Goal: Task Accomplishment & Management: Use online tool/utility

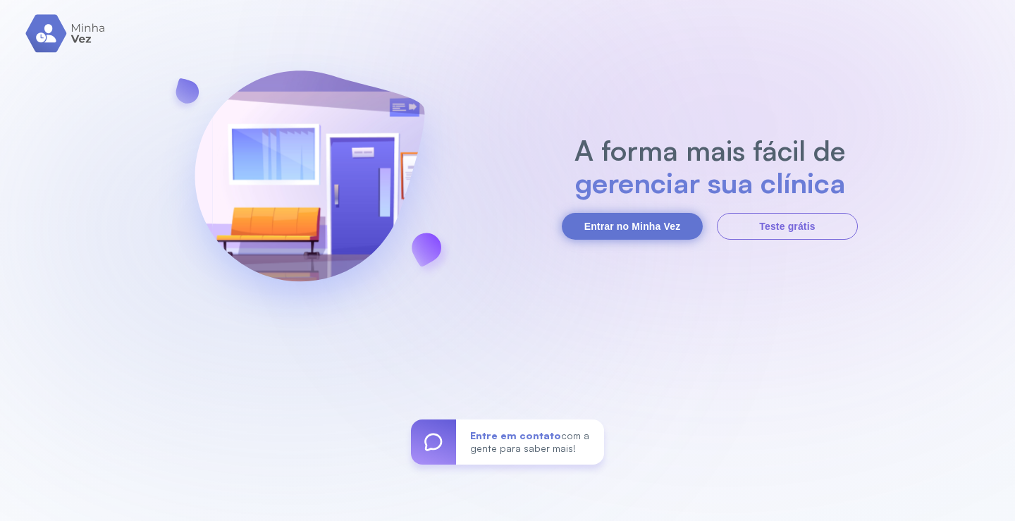
click at [658, 220] on button "Entrar no Minha Vez" at bounding box center [632, 226] width 141 height 27
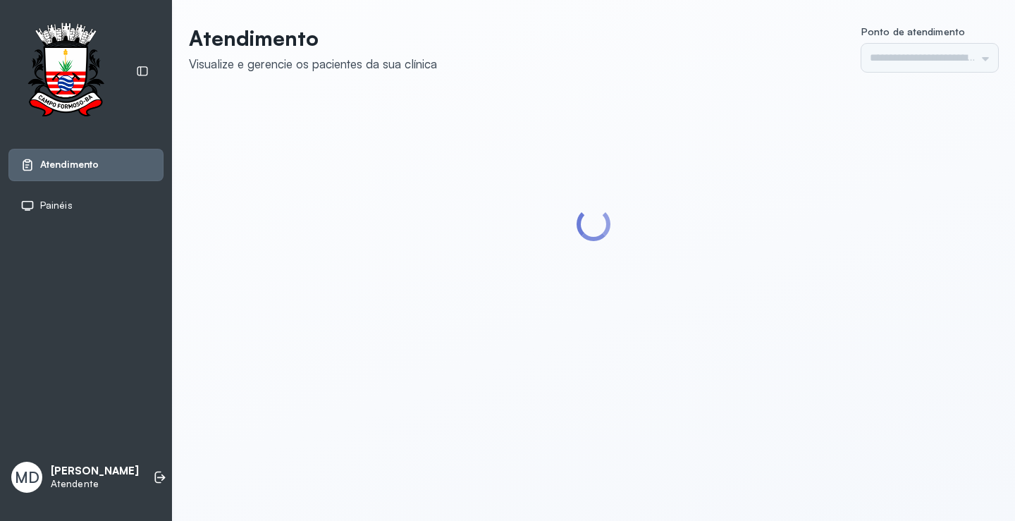
type input "*********"
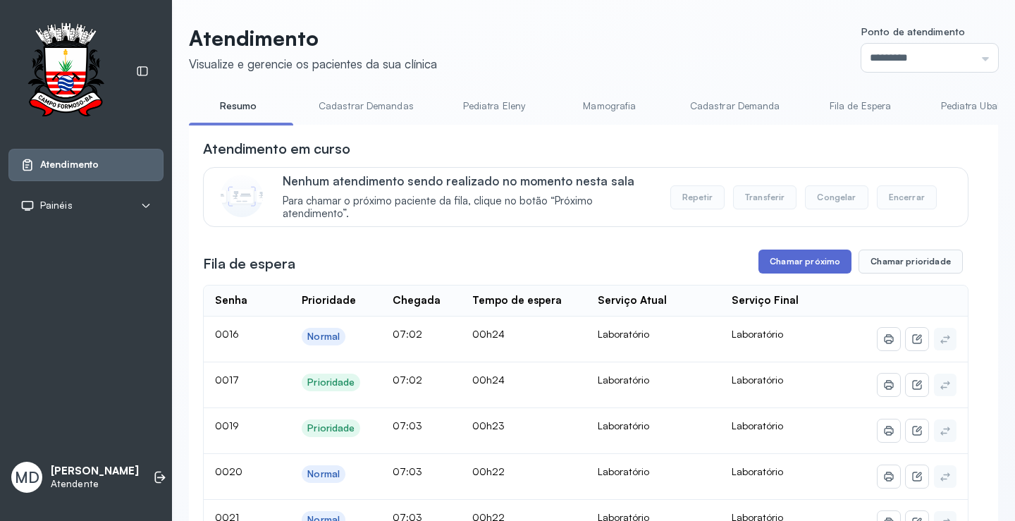
click at [790, 265] on button "Chamar próximo" at bounding box center [805, 262] width 93 height 24
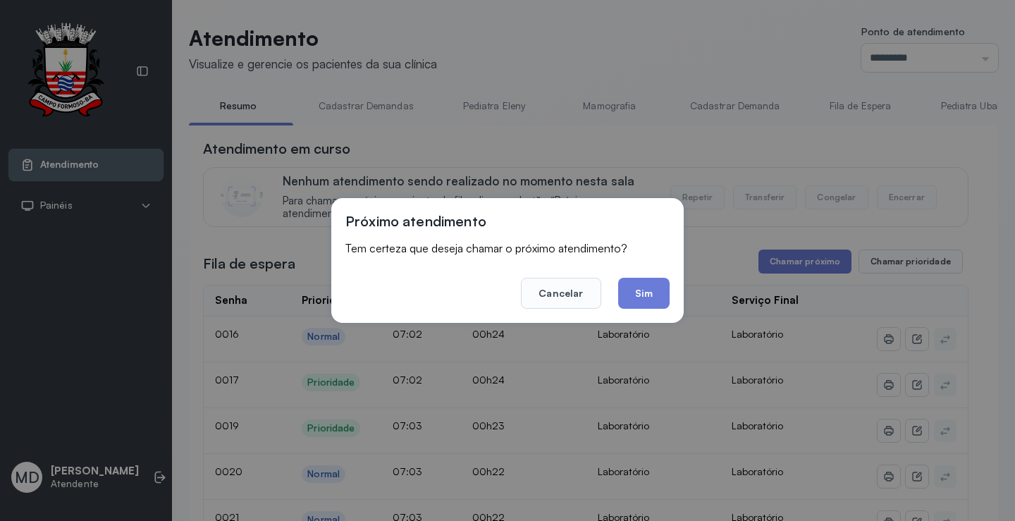
drag, startPoint x: 643, startPoint y: 288, endPoint x: 632, endPoint y: 291, distance: 11.6
click at [641, 288] on button "Sim" at bounding box center [643, 293] width 51 height 31
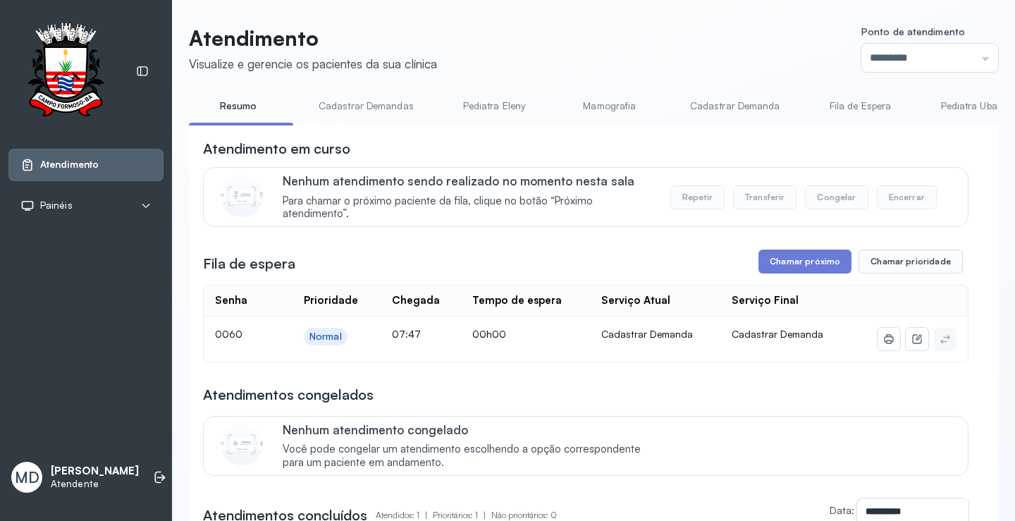
click at [798, 263] on button "Chamar próximo" at bounding box center [805, 262] width 93 height 24
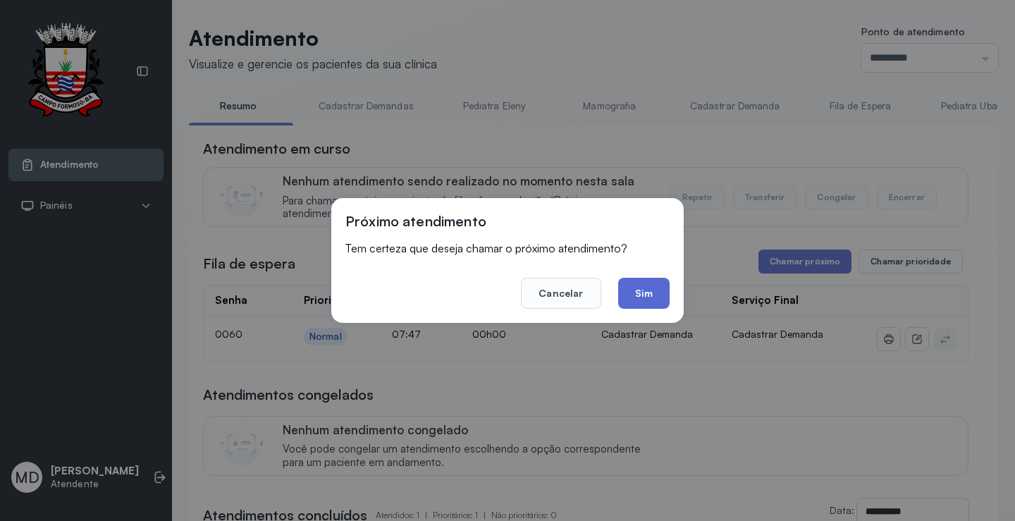
click at [653, 290] on button "Sim" at bounding box center [643, 293] width 51 height 31
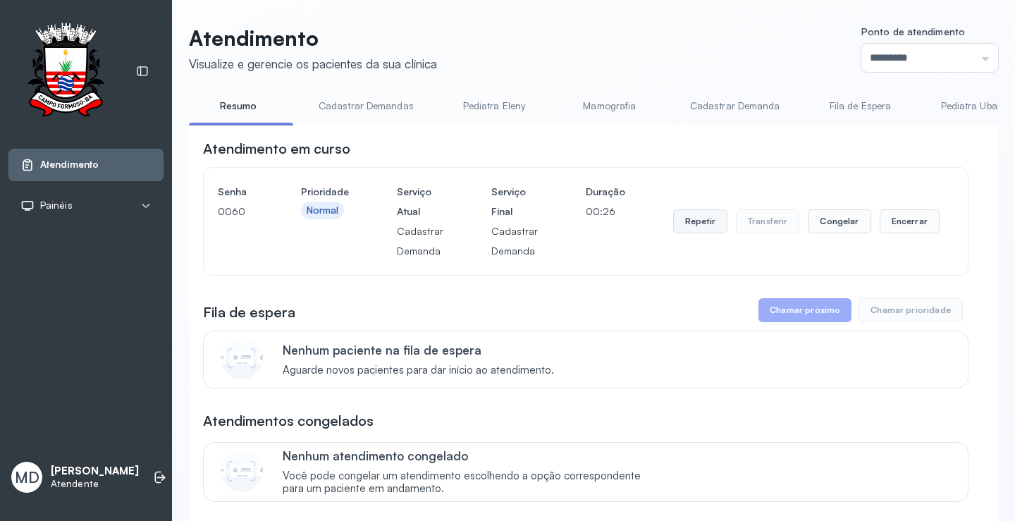
click at [697, 223] on button "Repetir" at bounding box center [700, 221] width 54 height 24
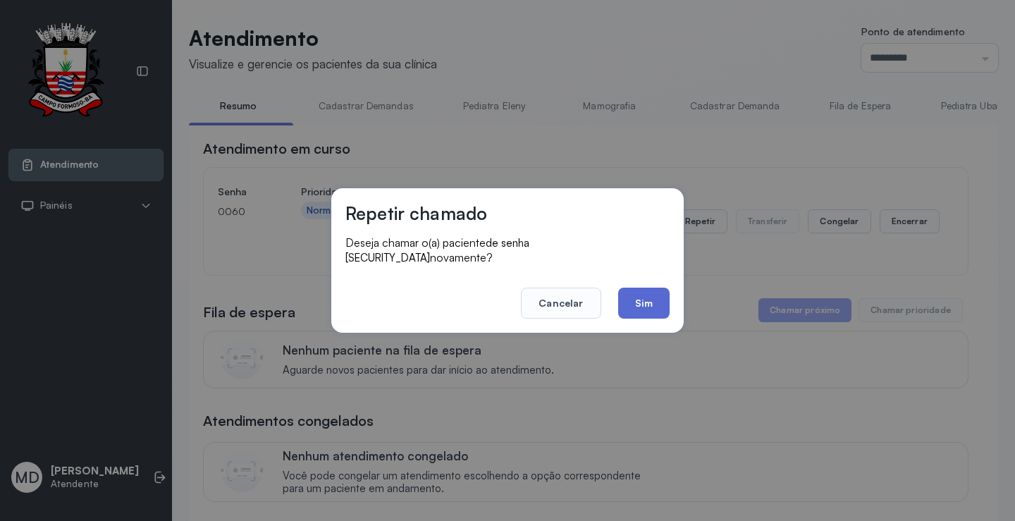
click at [644, 288] on button "Sim" at bounding box center [643, 303] width 51 height 31
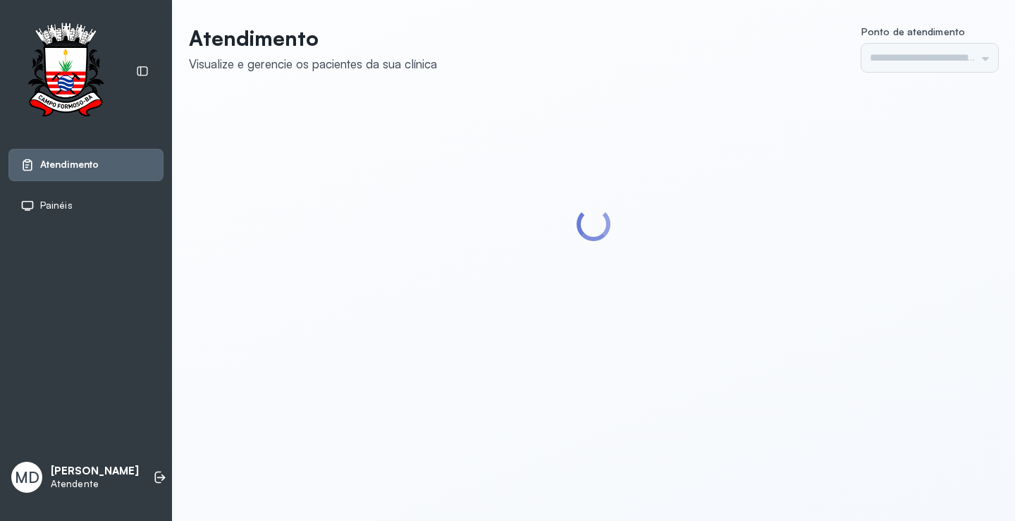
type input "*********"
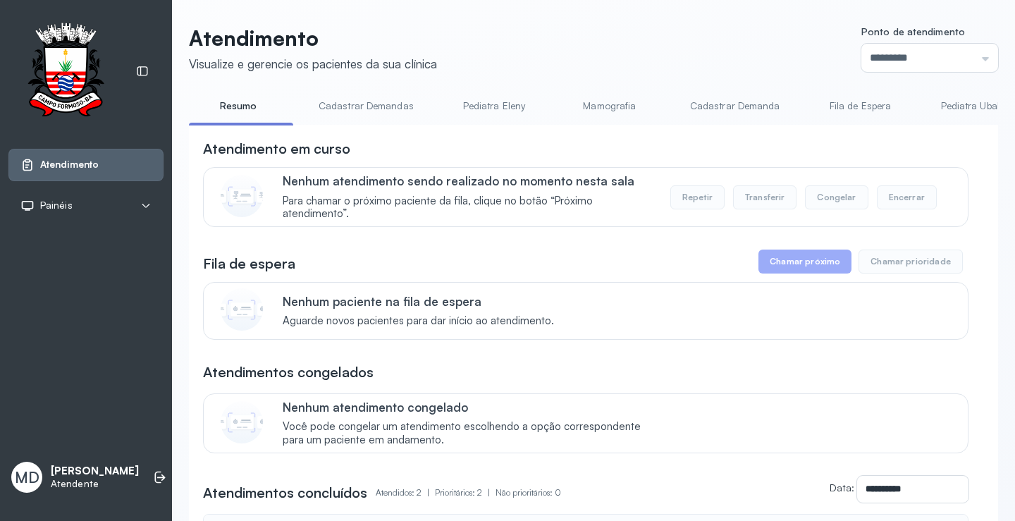
click at [795, 264] on button "Chamar próximo" at bounding box center [805, 262] width 93 height 24
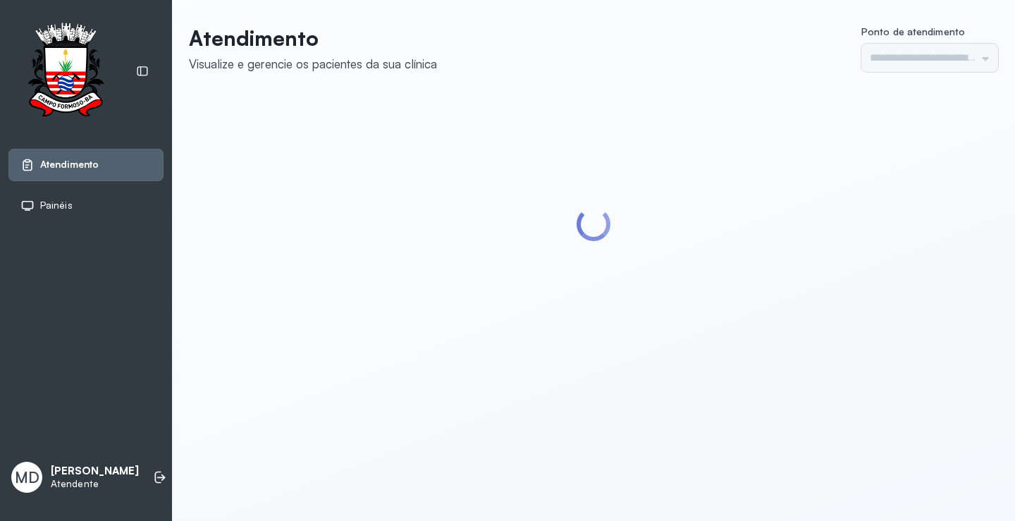
type input "*********"
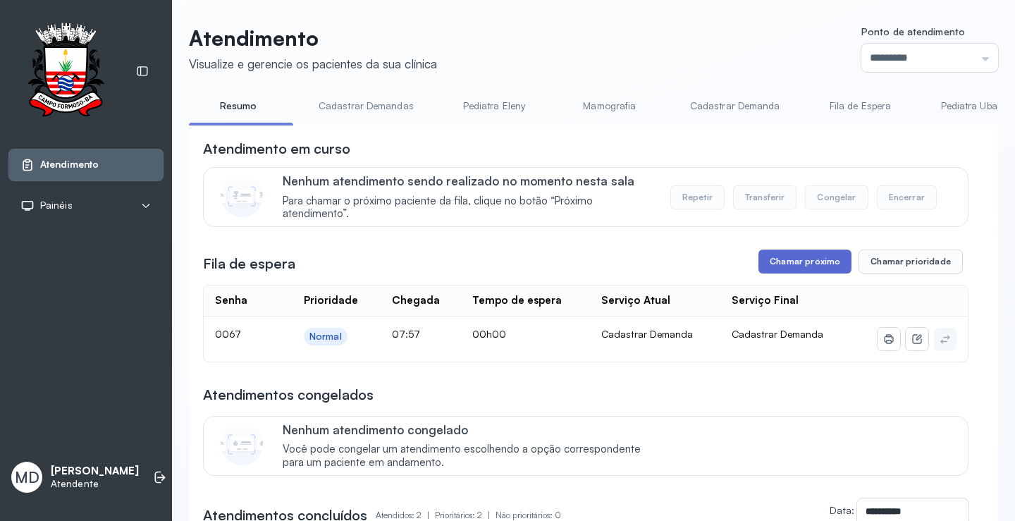
click at [812, 261] on button "Chamar próximo" at bounding box center [805, 262] width 93 height 24
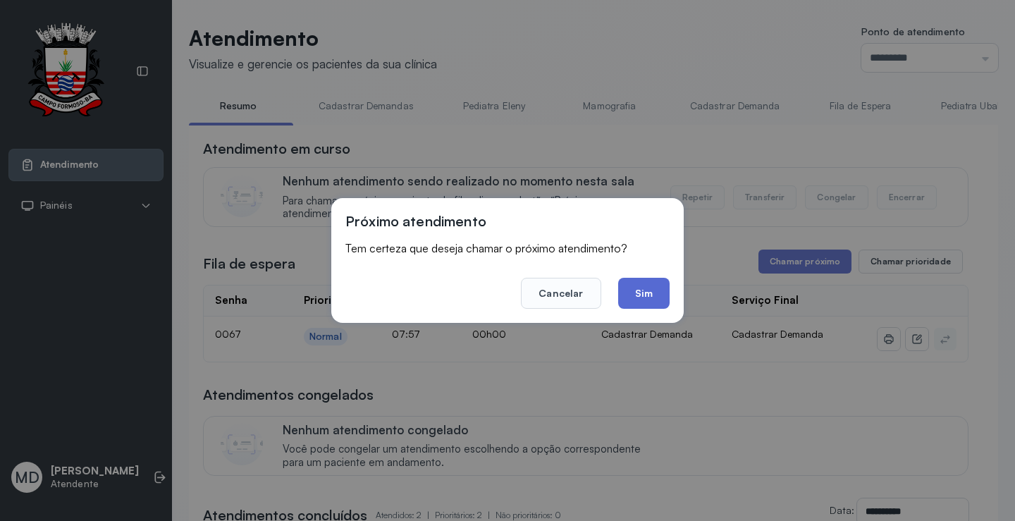
click at [645, 287] on button "Sim" at bounding box center [643, 293] width 51 height 31
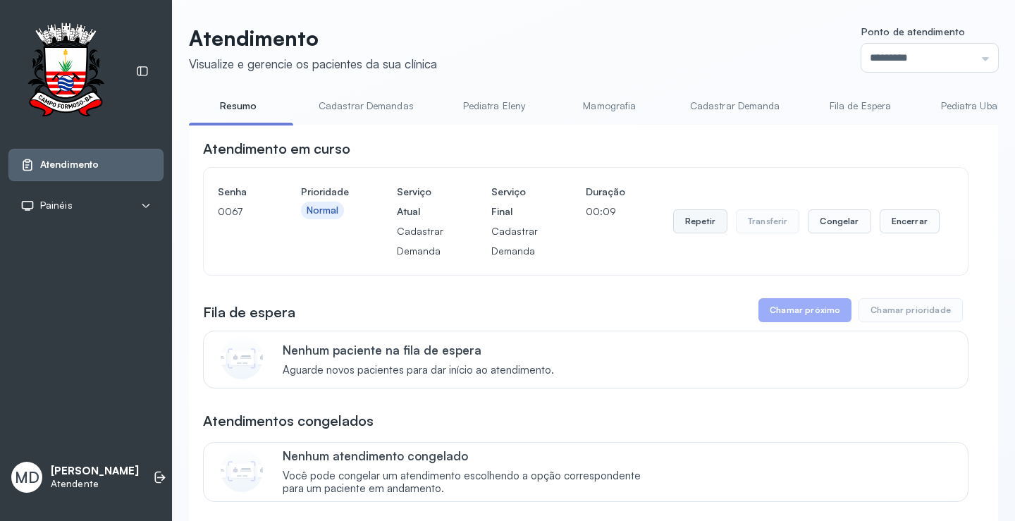
click at [695, 221] on button "Repetir" at bounding box center [700, 221] width 54 height 24
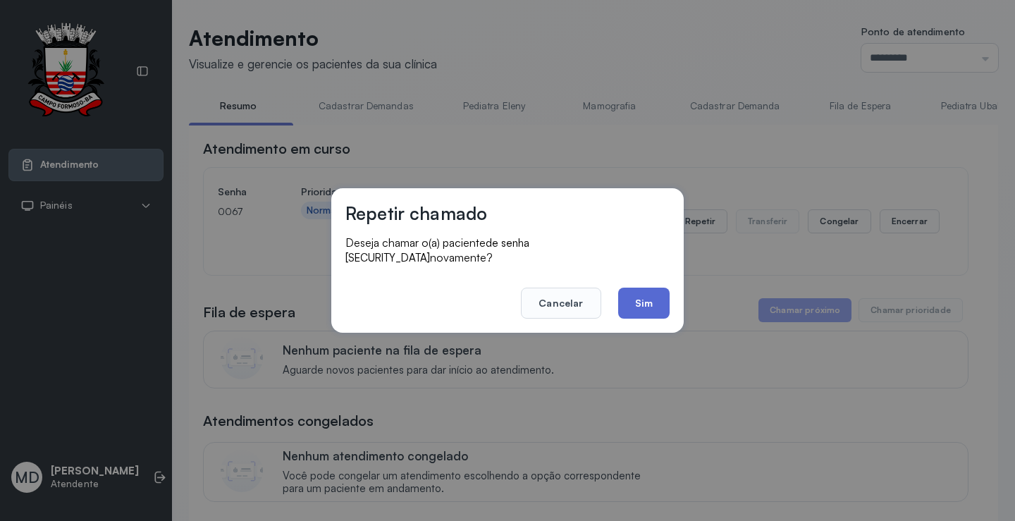
click at [645, 297] on button "Sim" at bounding box center [643, 303] width 51 height 31
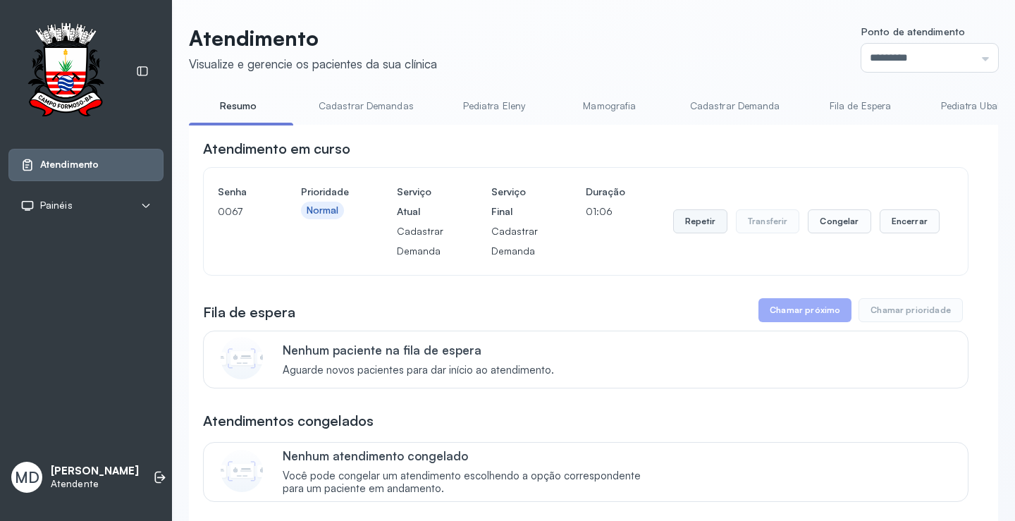
click at [699, 223] on button "Repetir" at bounding box center [700, 221] width 54 height 24
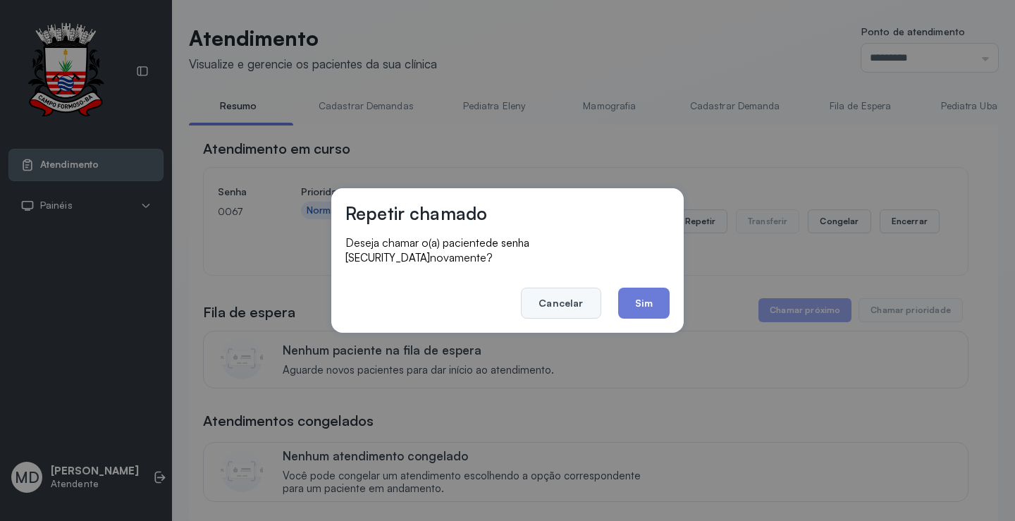
click at [565, 297] on button "Cancelar" at bounding box center [561, 303] width 80 height 31
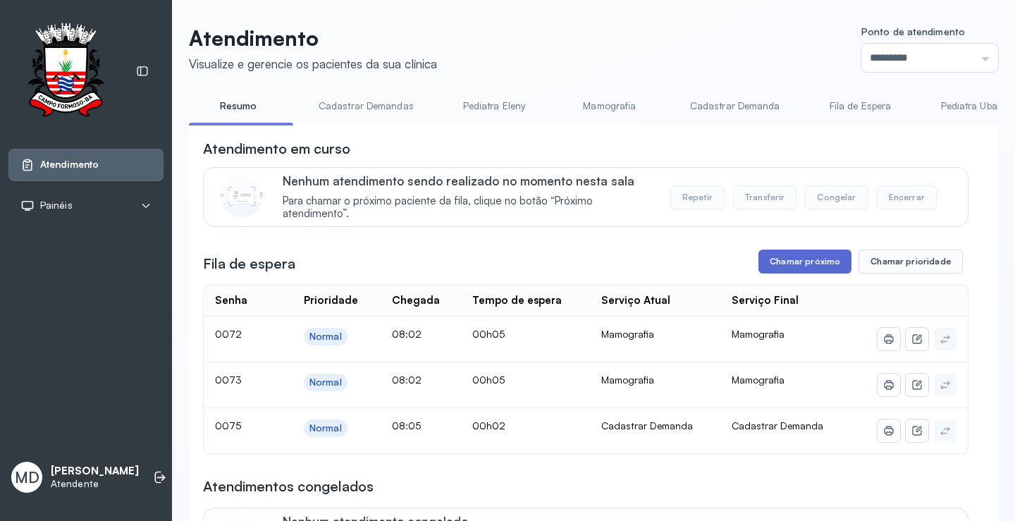
click at [809, 254] on button "Chamar próximo" at bounding box center [805, 262] width 93 height 24
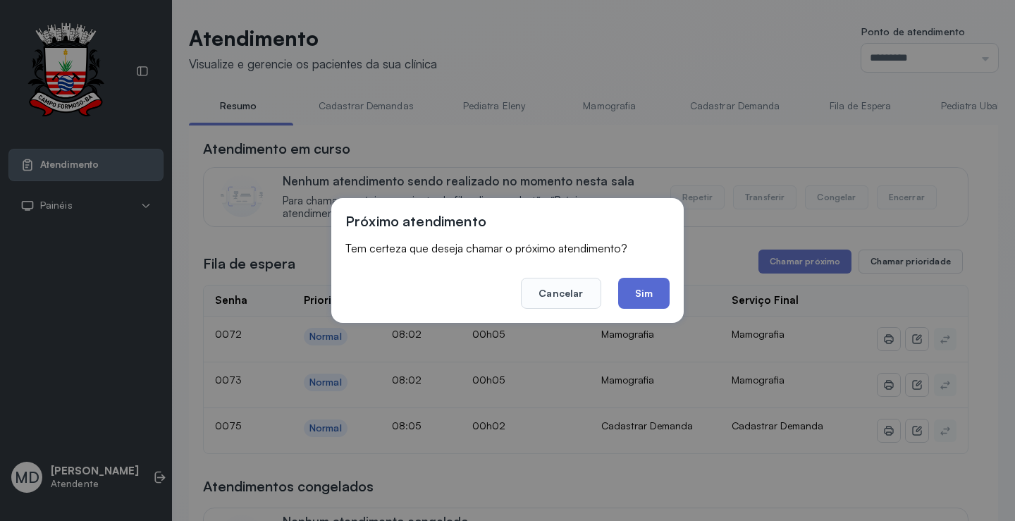
click at [644, 288] on button "Sim" at bounding box center [643, 293] width 51 height 31
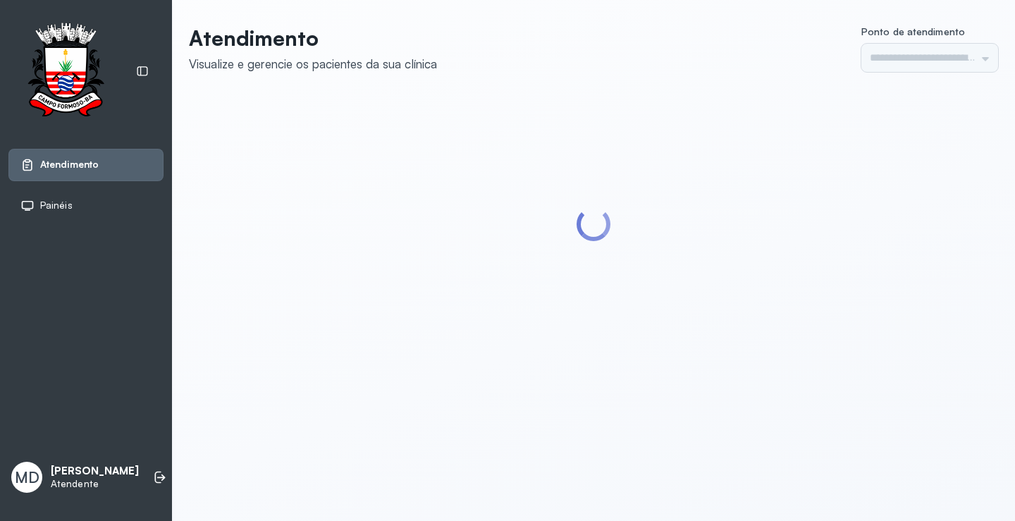
type input "*********"
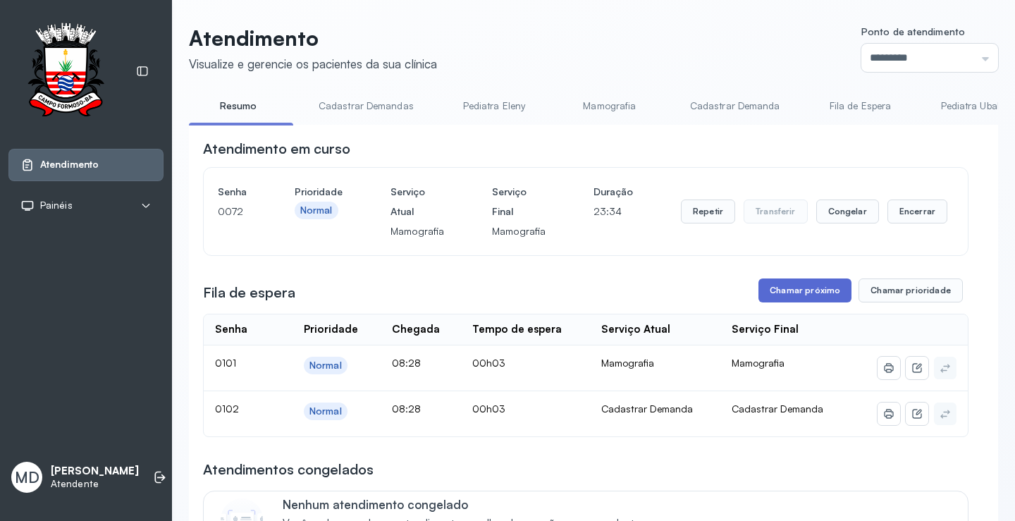
click at [801, 292] on button "Chamar próximo" at bounding box center [805, 290] width 93 height 24
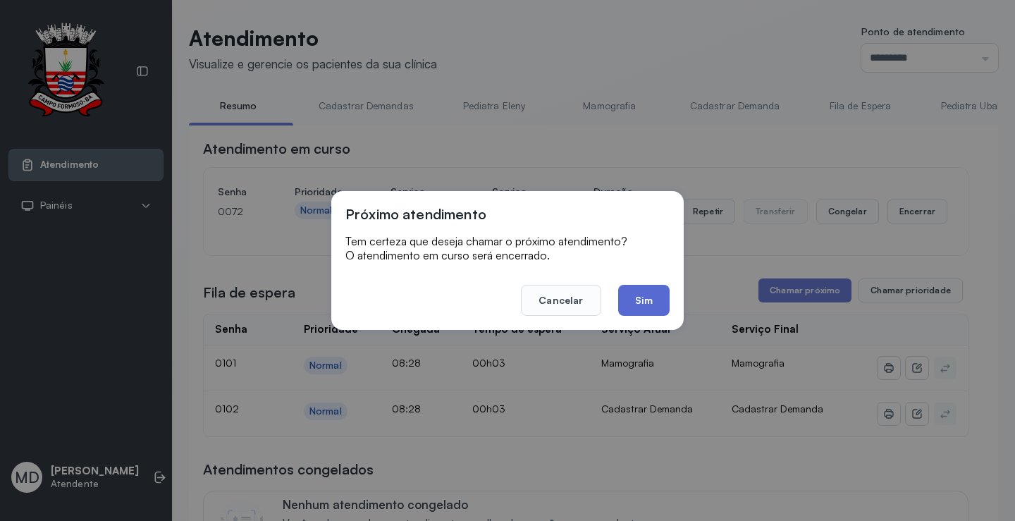
click at [640, 291] on button "Sim" at bounding box center [643, 300] width 51 height 31
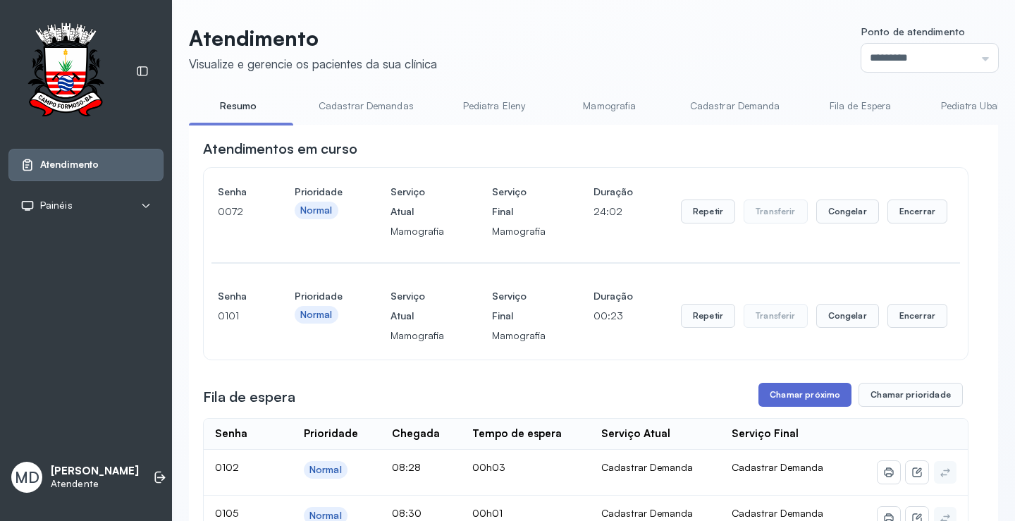
click at [795, 395] on button "Chamar próximo" at bounding box center [805, 395] width 93 height 24
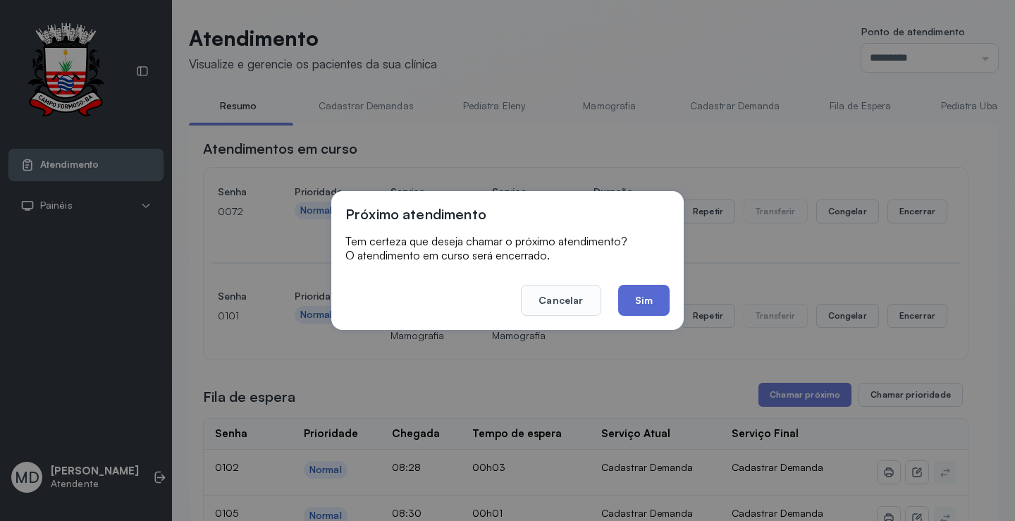
click at [655, 301] on button "Sim" at bounding box center [643, 300] width 51 height 31
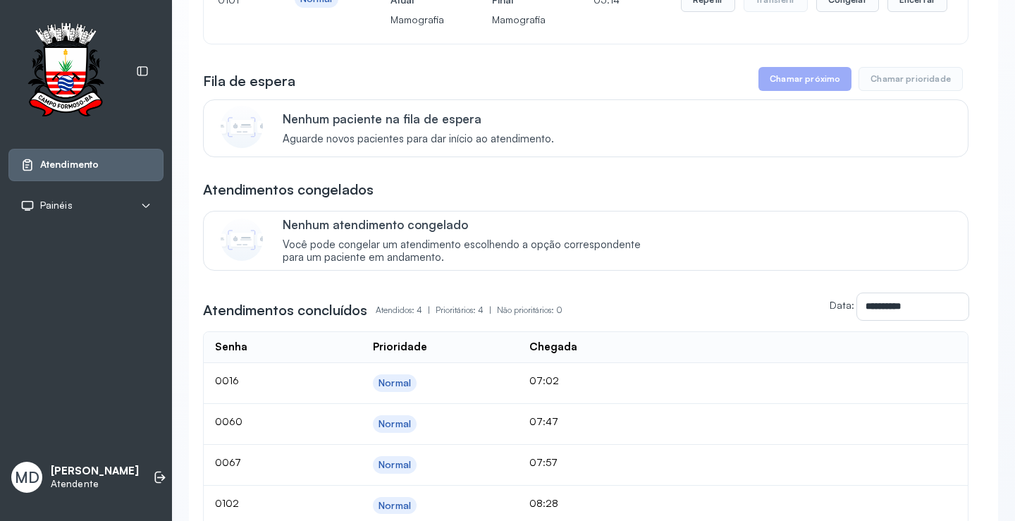
scroll to position [113, 0]
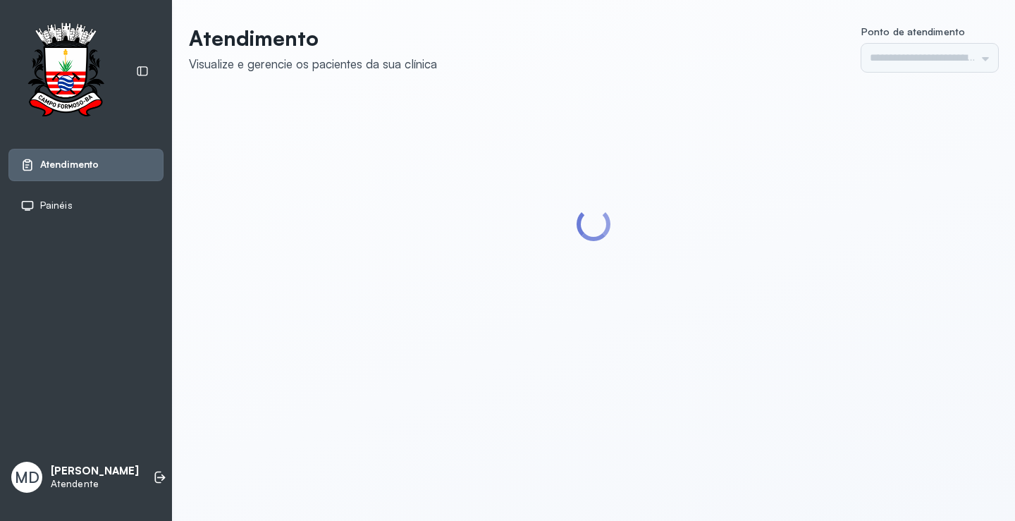
type input "*********"
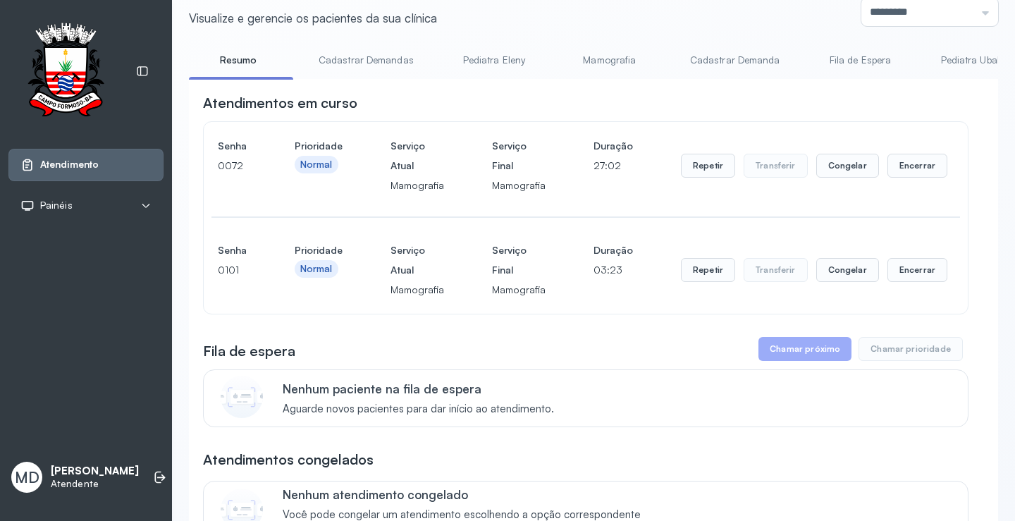
scroll to position [70, 0]
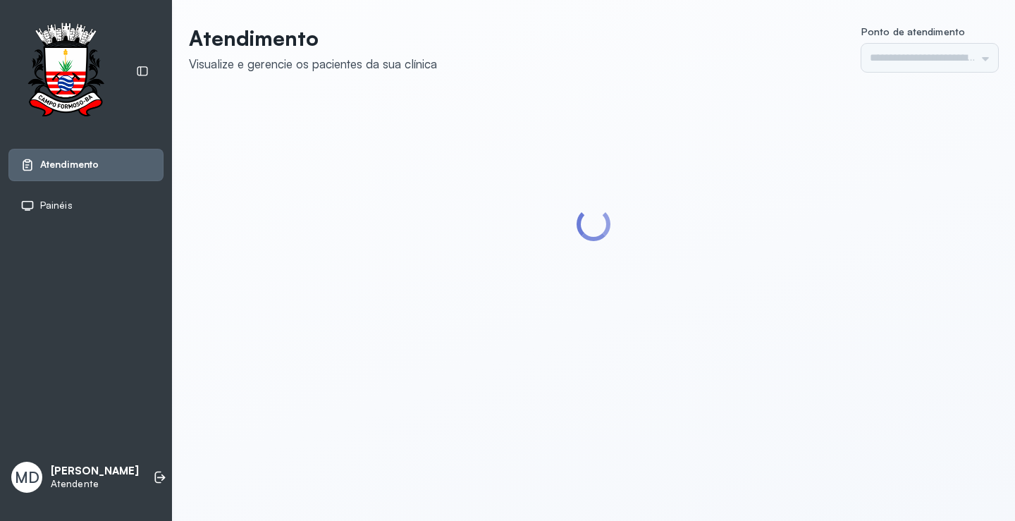
type input "*********"
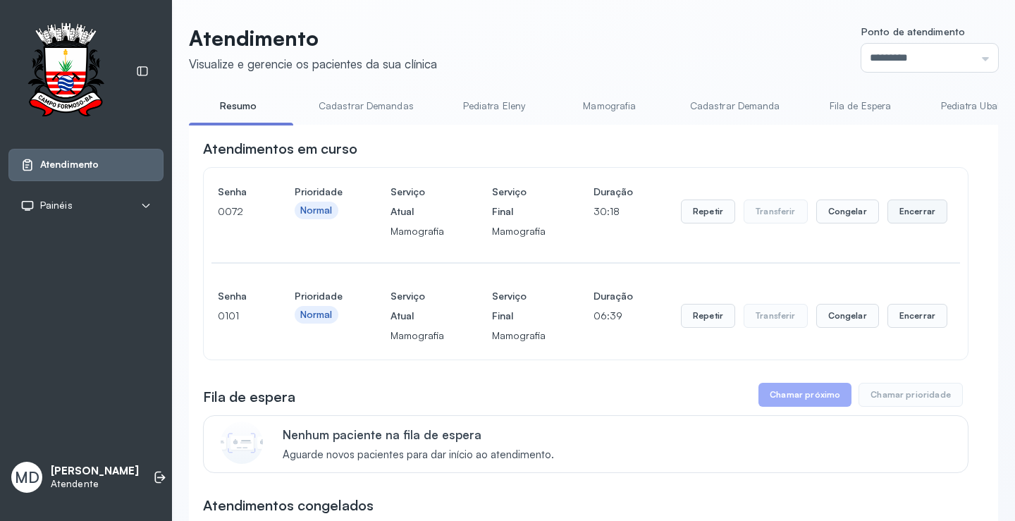
click at [902, 209] on button "Encerrar" at bounding box center [918, 211] width 60 height 24
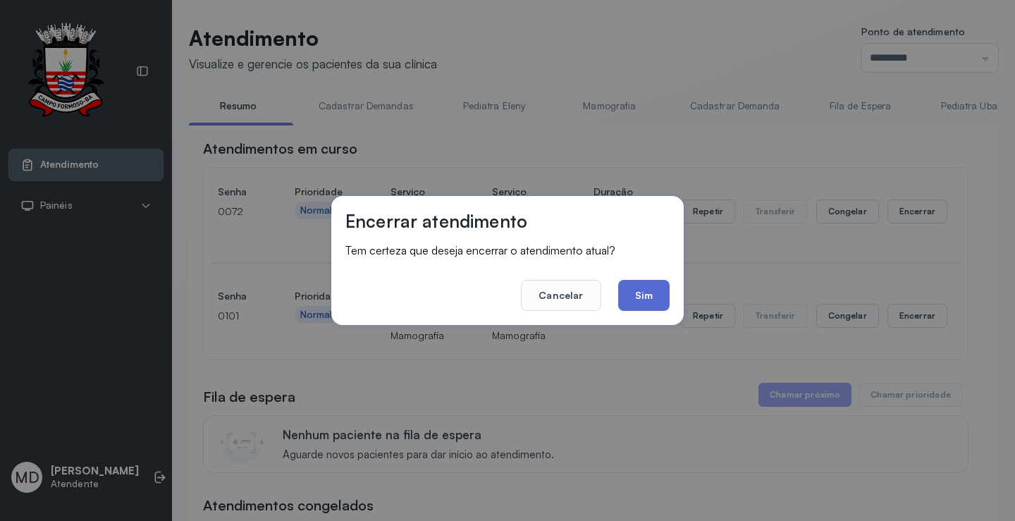
click at [630, 289] on button "Sim" at bounding box center [643, 295] width 51 height 31
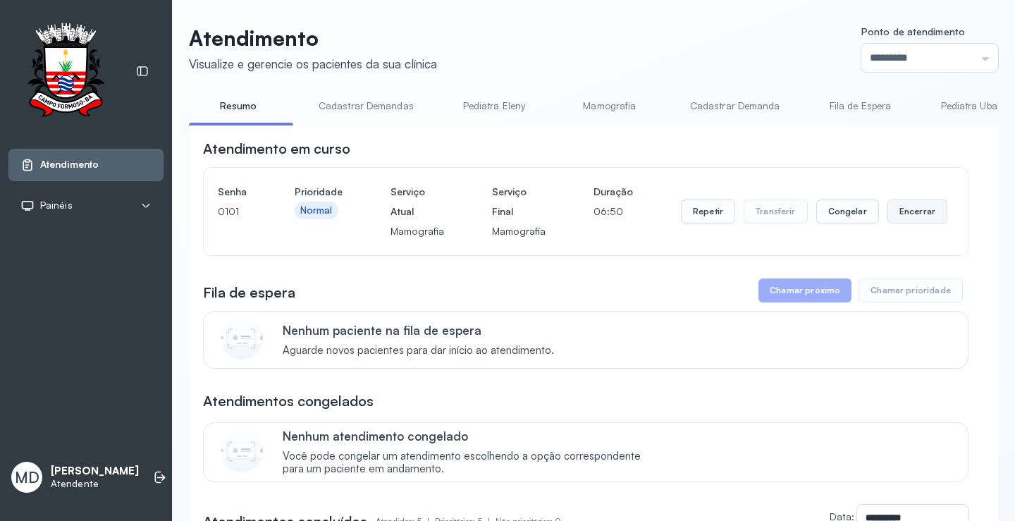
click at [898, 214] on button "Encerrar" at bounding box center [918, 211] width 60 height 24
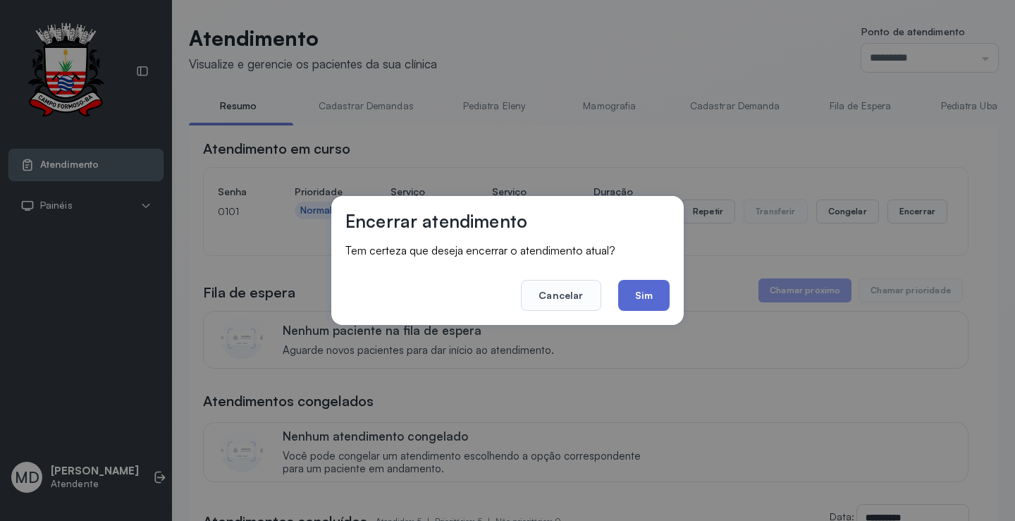
click at [644, 296] on button "Sim" at bounding box center [643, 295] width 51 height 31
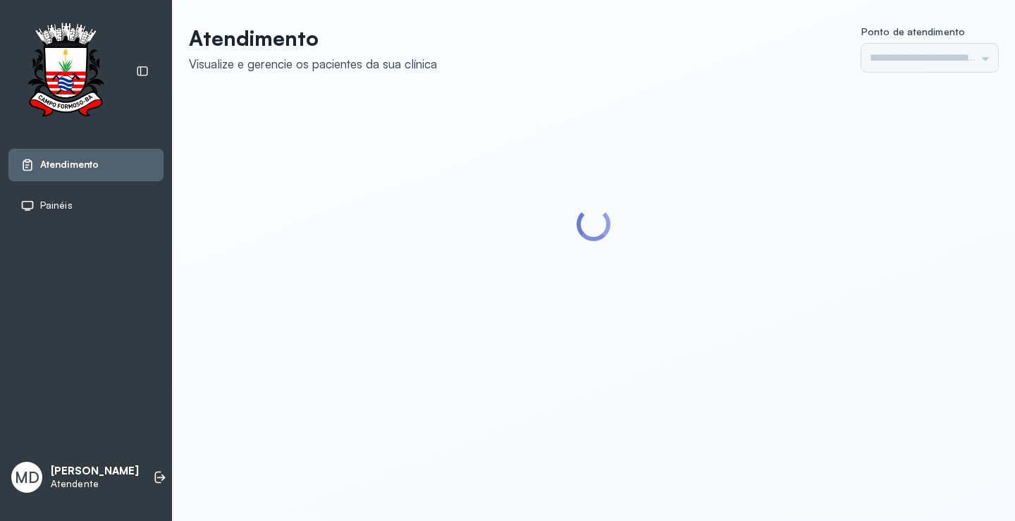
type input "*********"
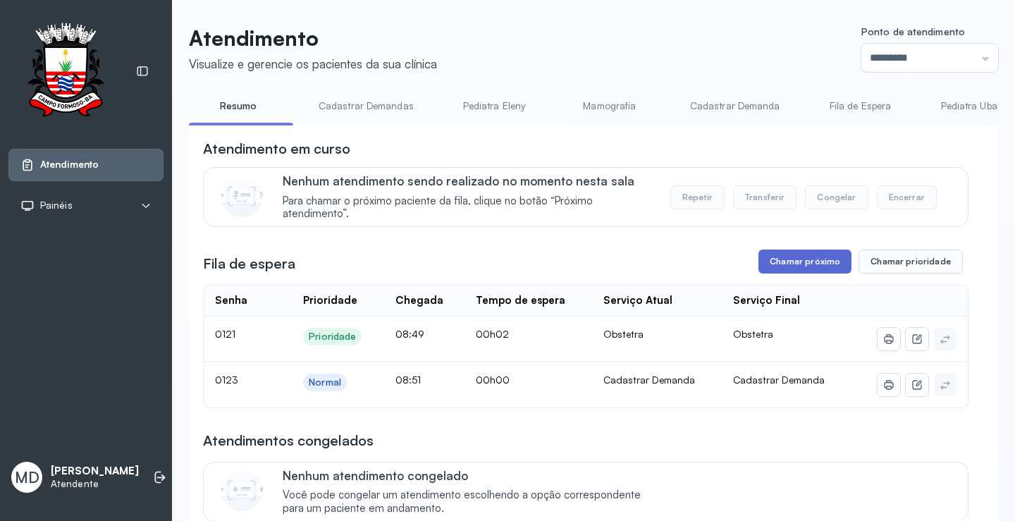
click at [799, 265] on button "Chamar próximo" at bounding box center [805, 262] width 93 height 24
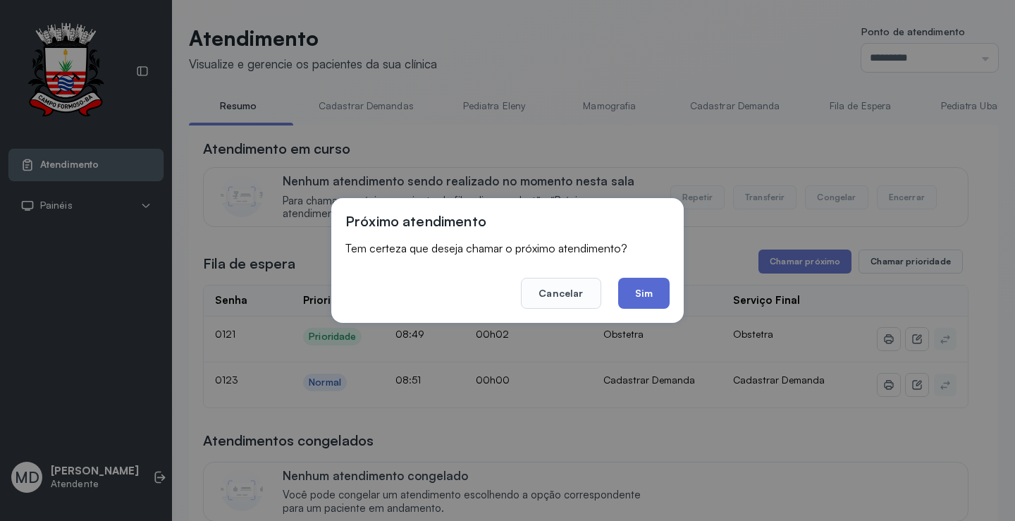
click at [642, 297] on button "Sim" at bounding box center [643, 293] width 51 height 31
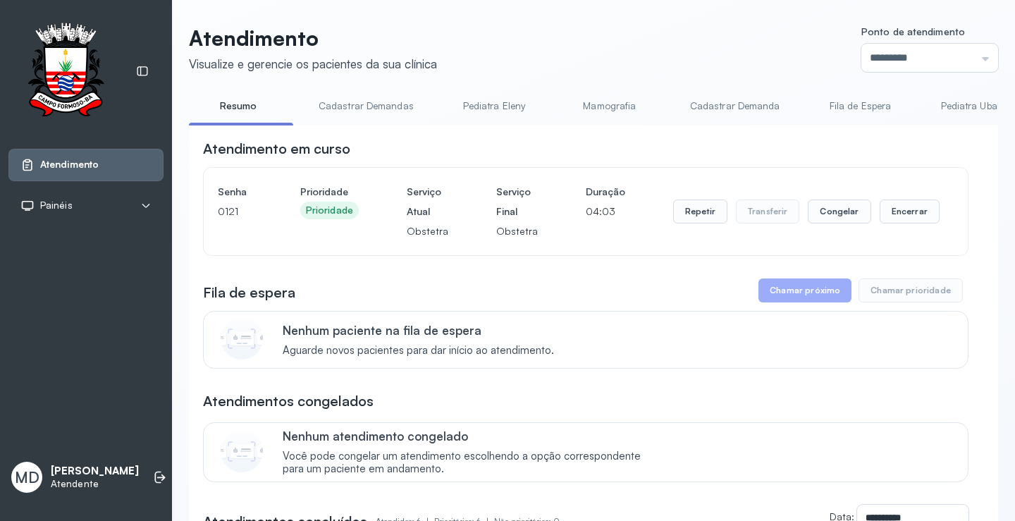
click at [813, 293] on button "Chamar próximo" at bounding box center [805, 290] width 93 height 24
click at [805, 292] on button "Chamar próximo" at bounding box center [805, 290] width 93 height 24
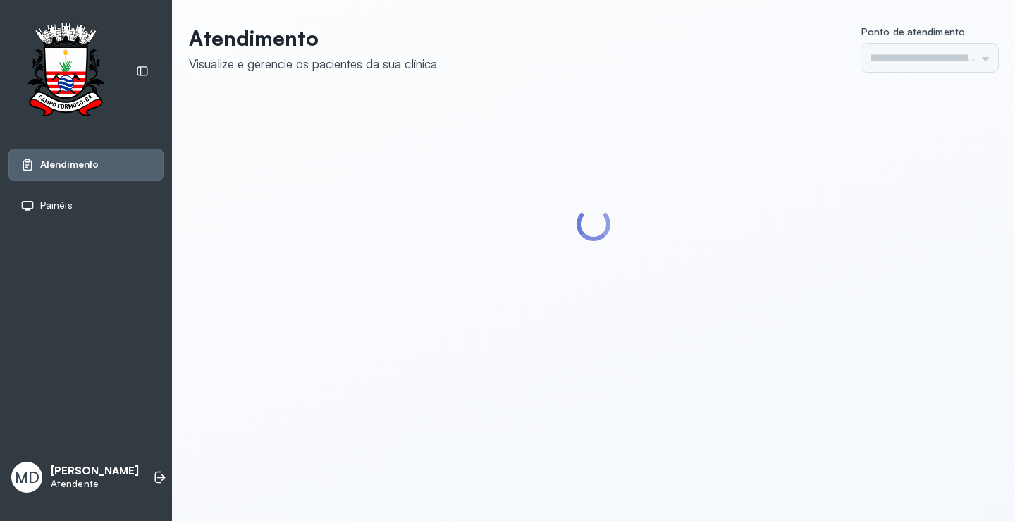
type input "*********"
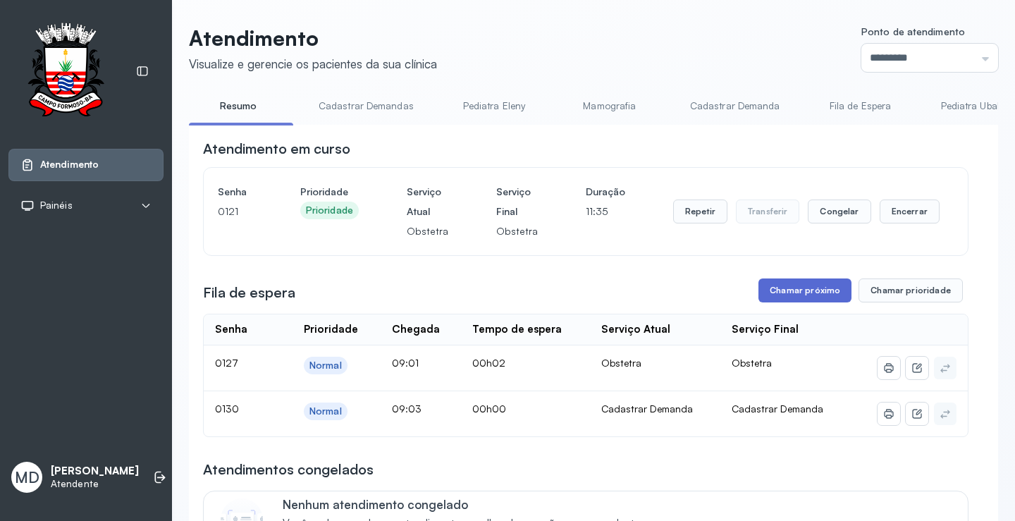
click at [786, 287] on button "Chamar próximo" at bounding box center [805, 290] width 93 height 24
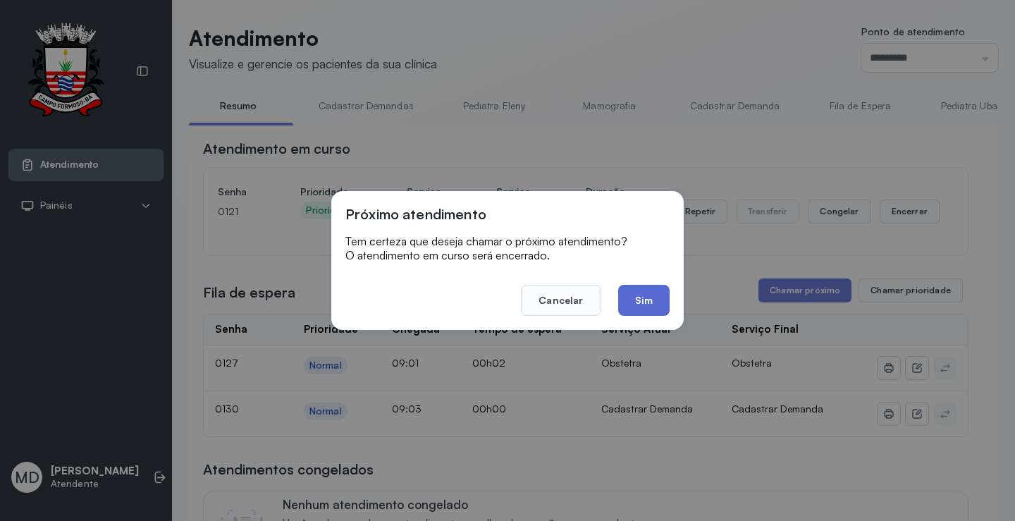
click at [653, 298] on button "Sim" at bounding box center [643, 300] width 51 height 31
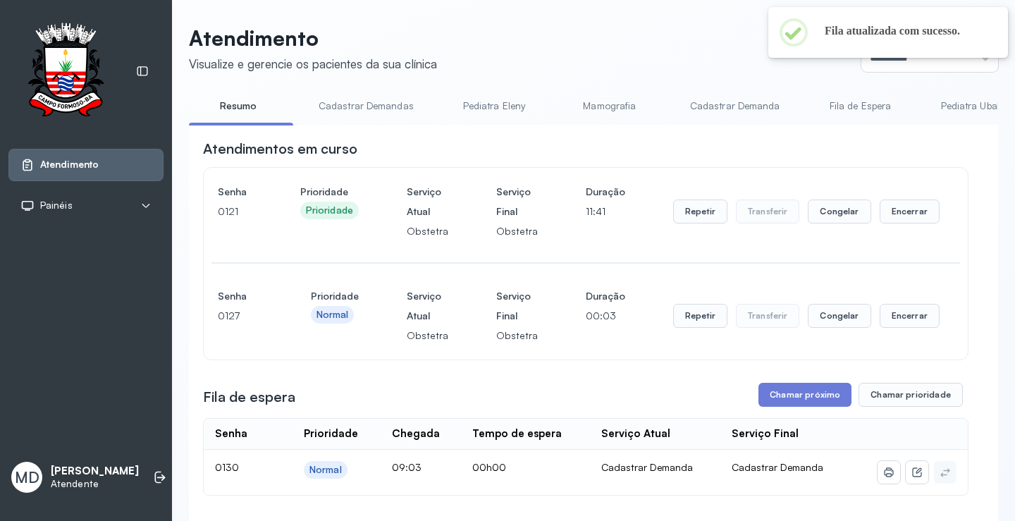
scroll to position [70, 0]
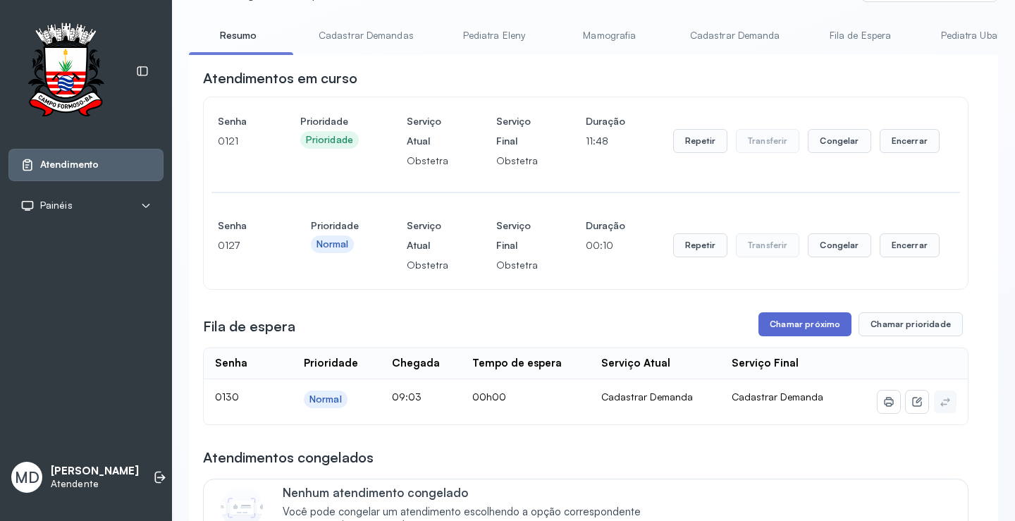
click at [810, 326] on button "Chamar próximo" at bounding box center [805, 324] width 93 height 24
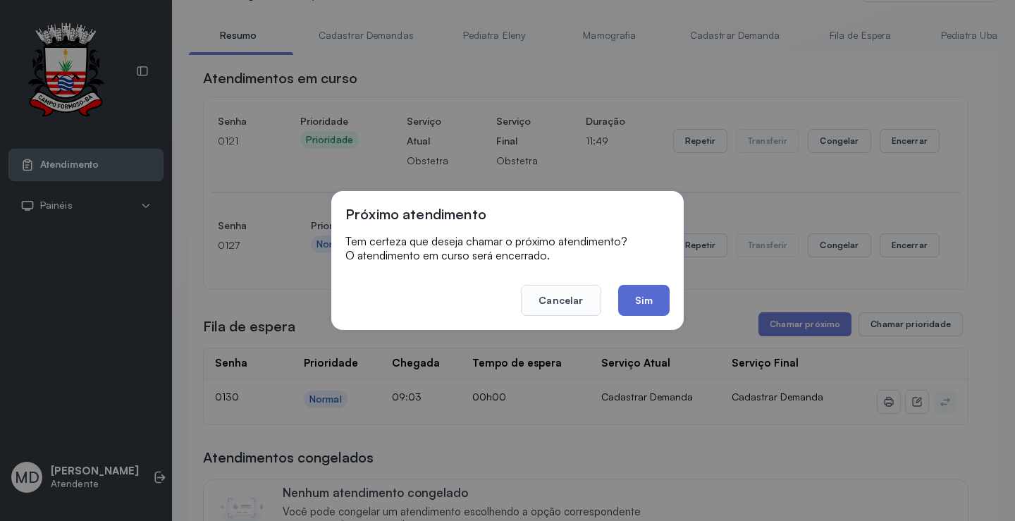
click at [651, 293] on button "Sim" at bounding box center [643, 300] width 51 height 31
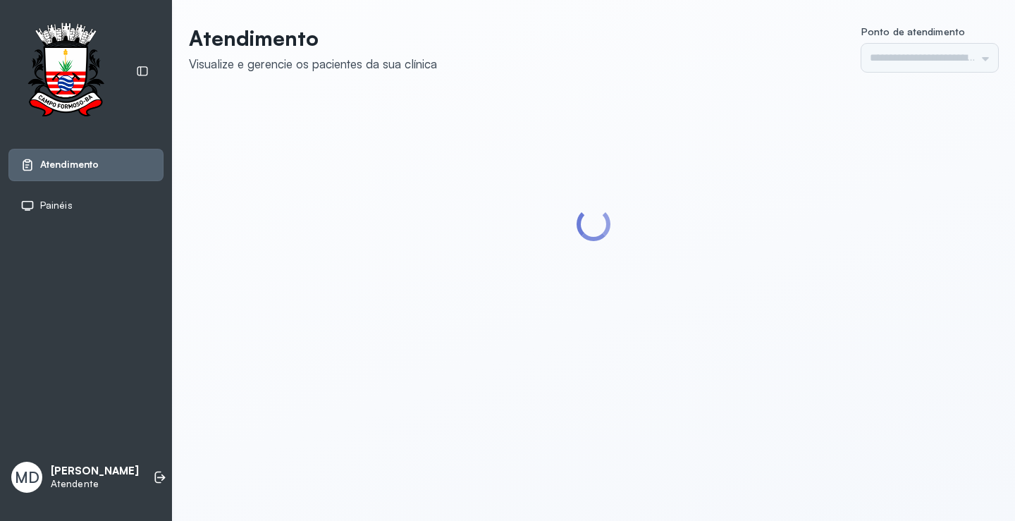
type input "*********"
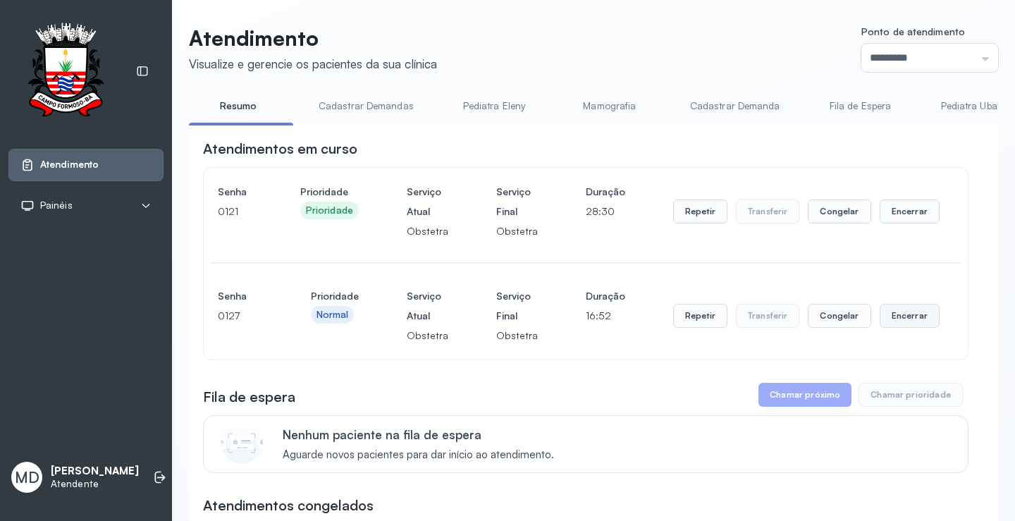
click at [915, 313] on button "Encerrar" at bounding box center [910, 316] width 60 height 24
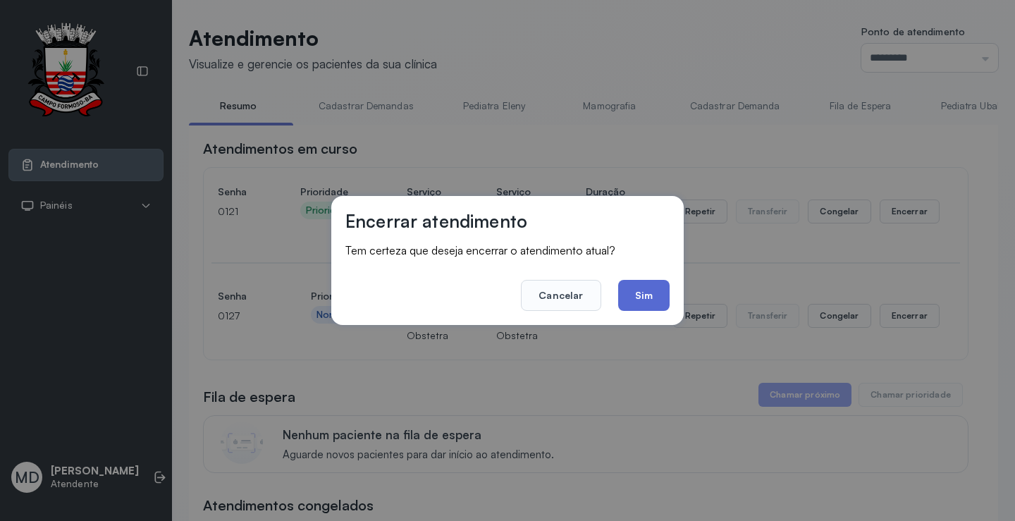
click at [639, 290] on button "Sim" at bounding box center [643, 295] width 51 height 31
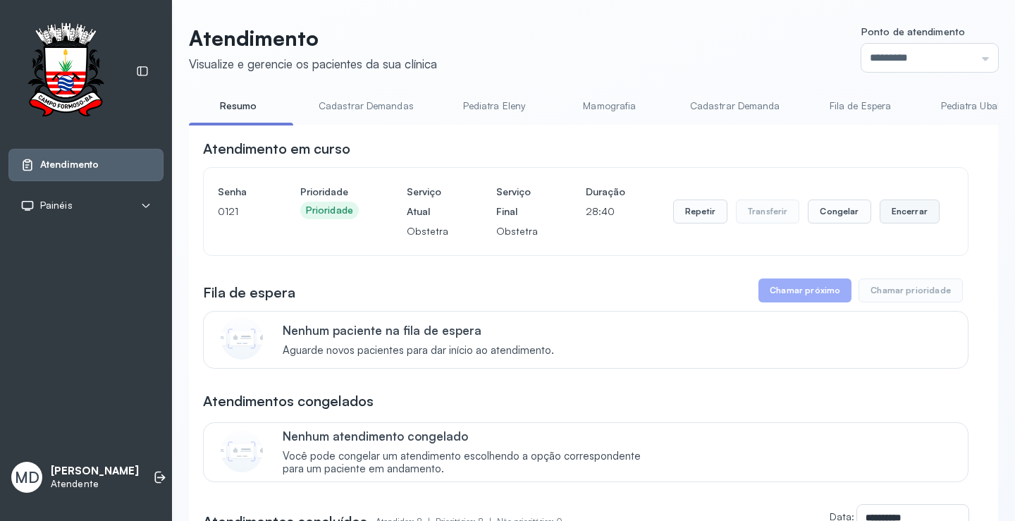
click at [890, 211] on button "Encerrar" at bounding box center [910, 211] width 60 height 24
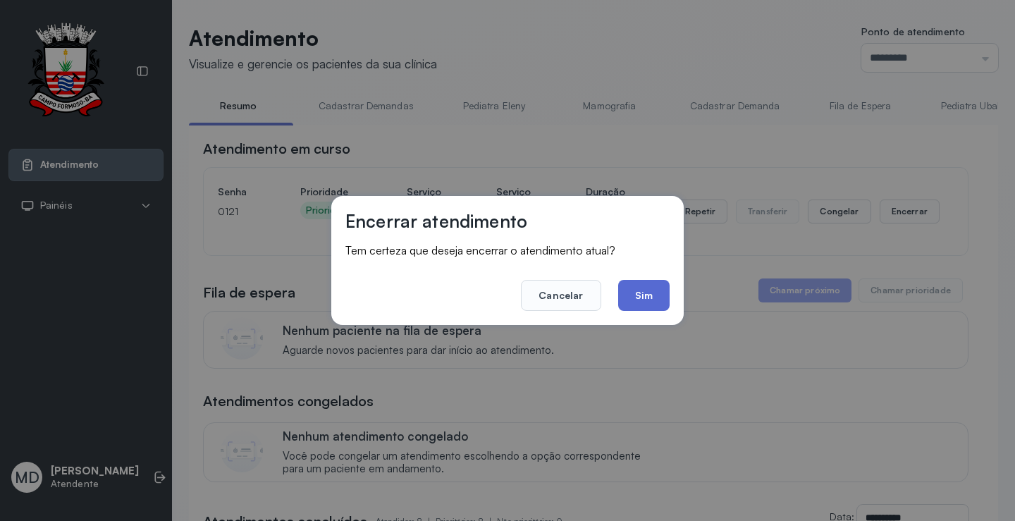
click at [639, 297] on button "Sim" at bounding box center [643, 295] width 51 height 31
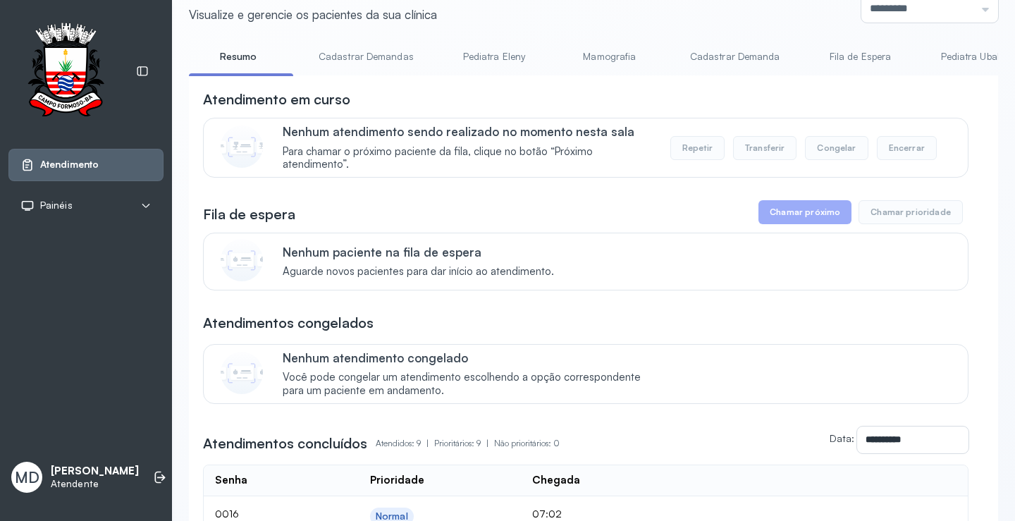
scroll to position [70, 0]
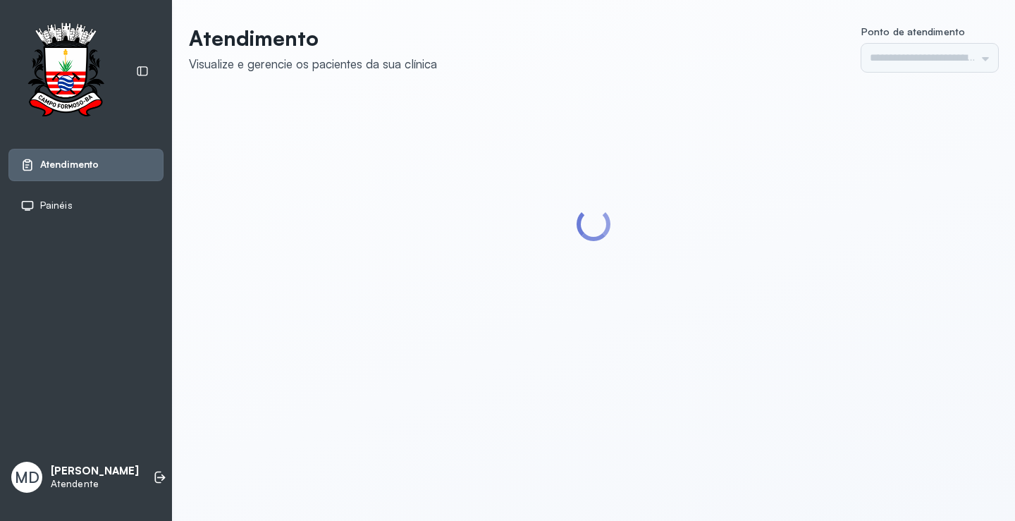
type input "*********"
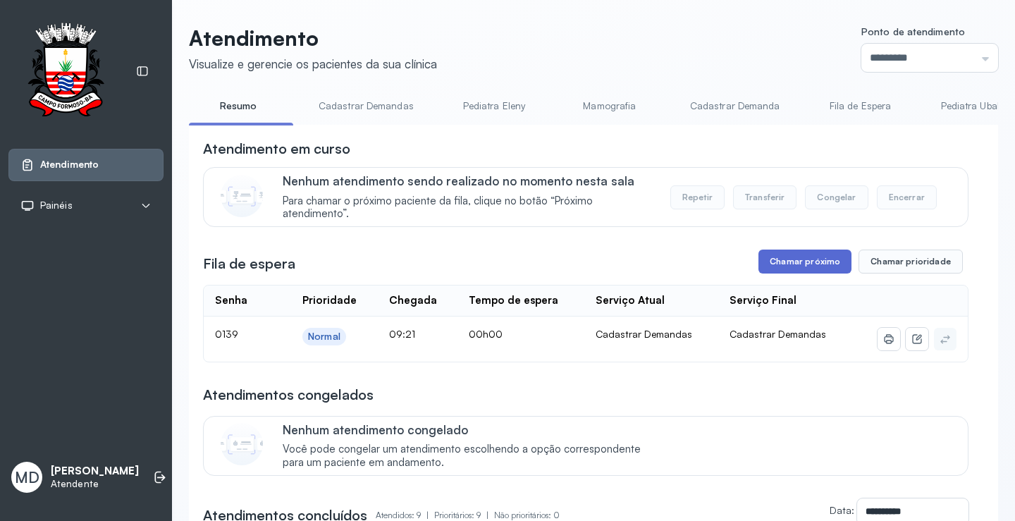
click at [822, 267] on button "Chamar próximo" at bounding box center [805, 262] width 93 height 24
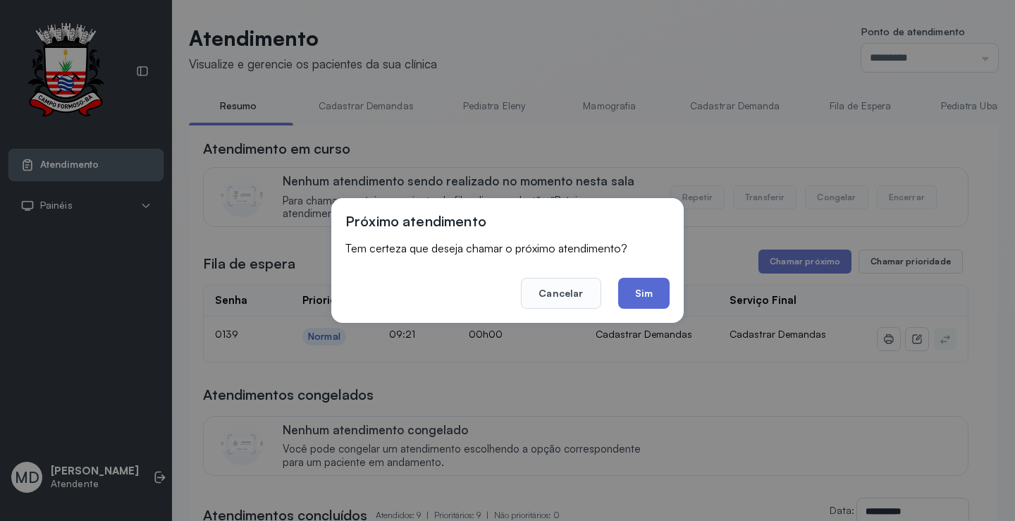
click at [637, 291] on button "Sim" at bounding box center [643, 293] width 51 height 31
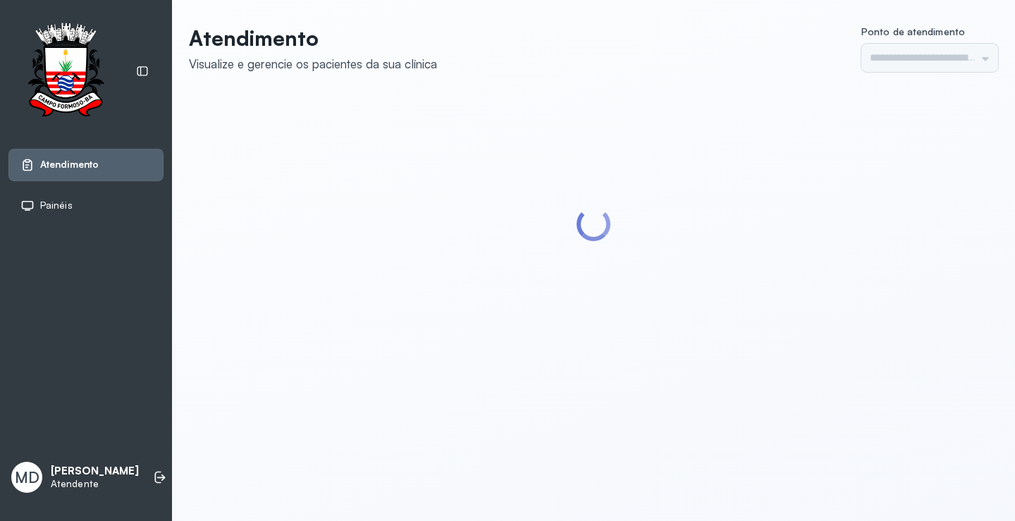
type input "*********"
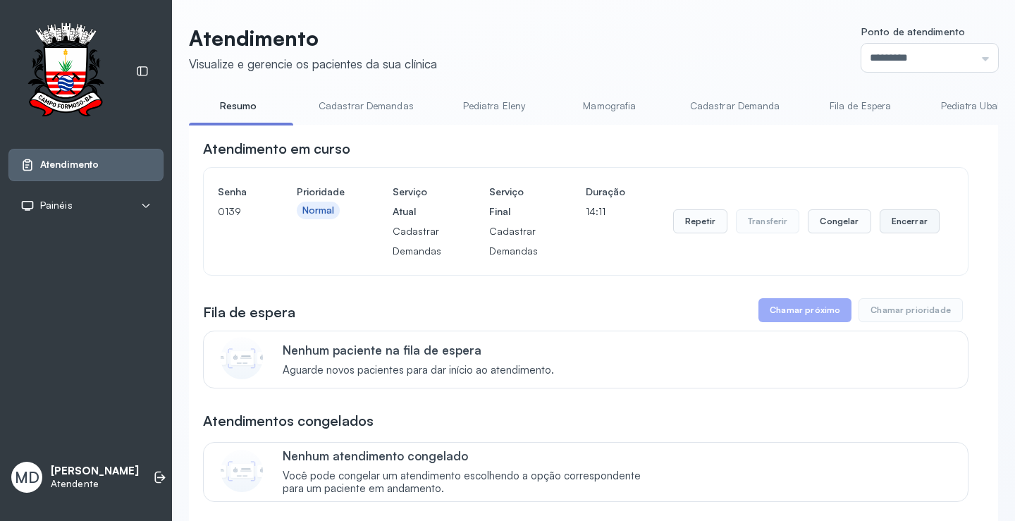
click at [899, 228] on button "Encerrar" at bounding box center [910, 221] width 60 height 24
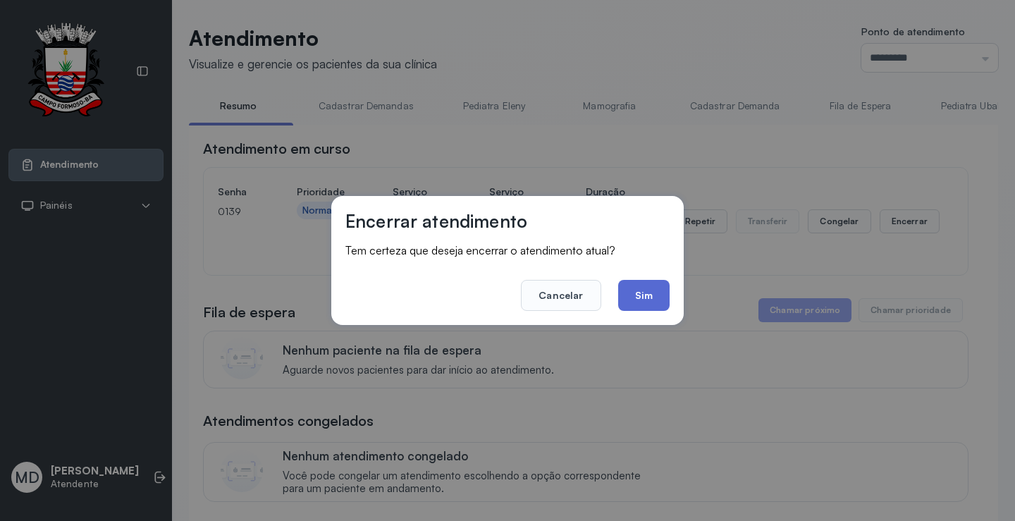
click at [642, 297] on button "Sim" at bounding box center [643, 295] width 51 height 31
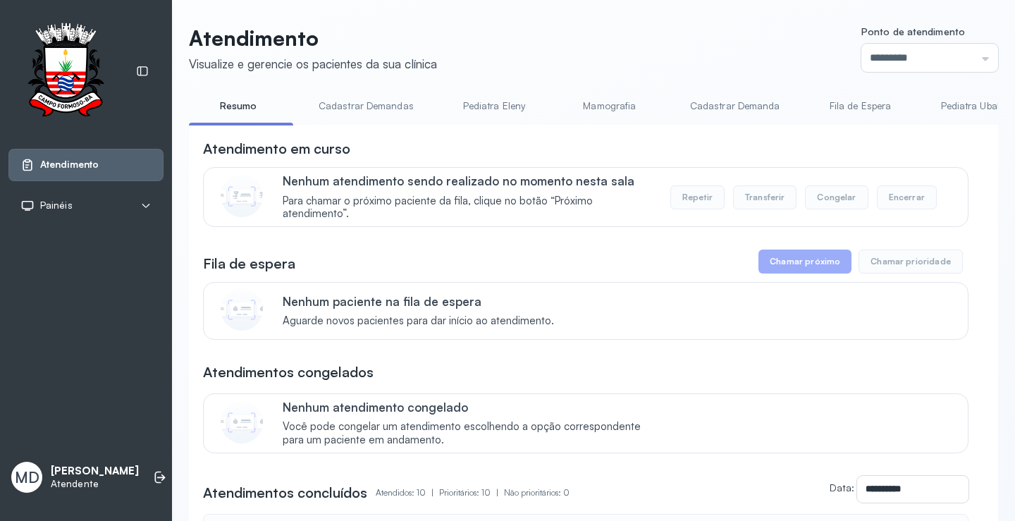
click at [820, 262] on button "Chamar próximo" at bounding box center [805, 262] width 93 height 24
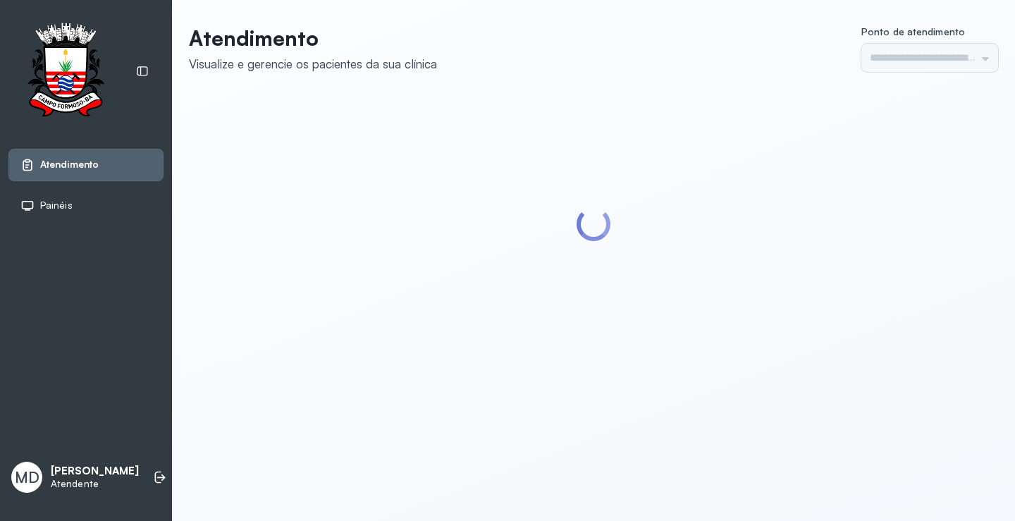
type input "*********"
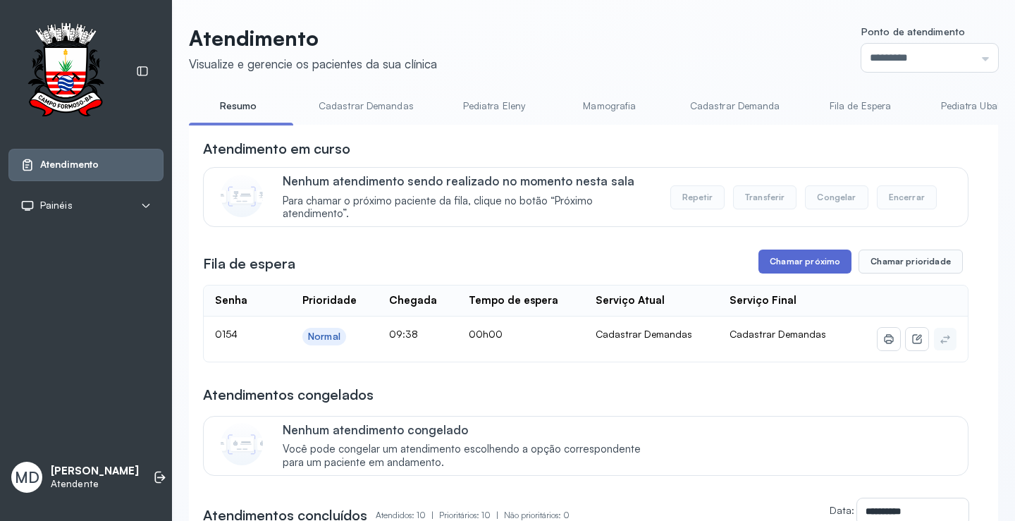
click at [809, 262] on button "Chamar próximo" at bounding box center [805, 262] width 93 height 24
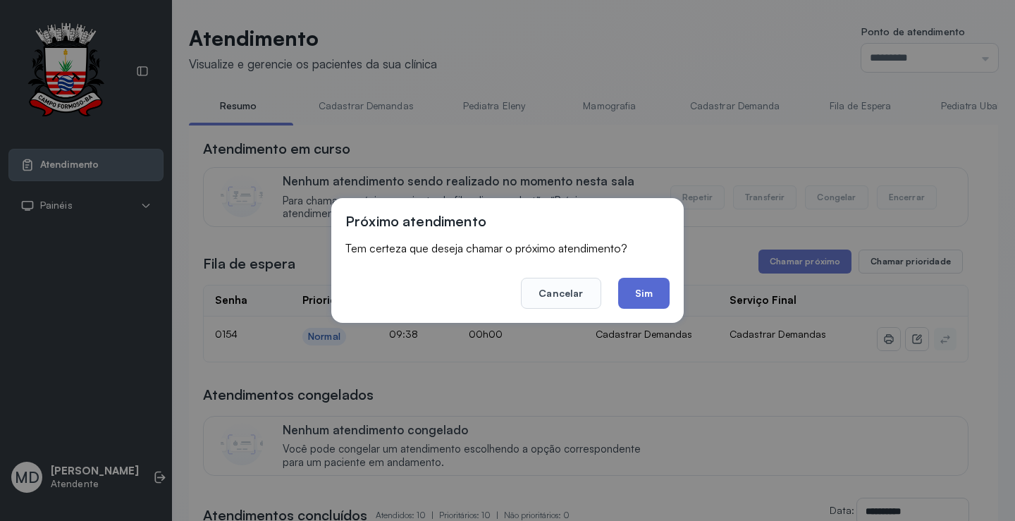
click at [630, 290] on button "Sim" at bounding box center [643, 293] width 51 height 31
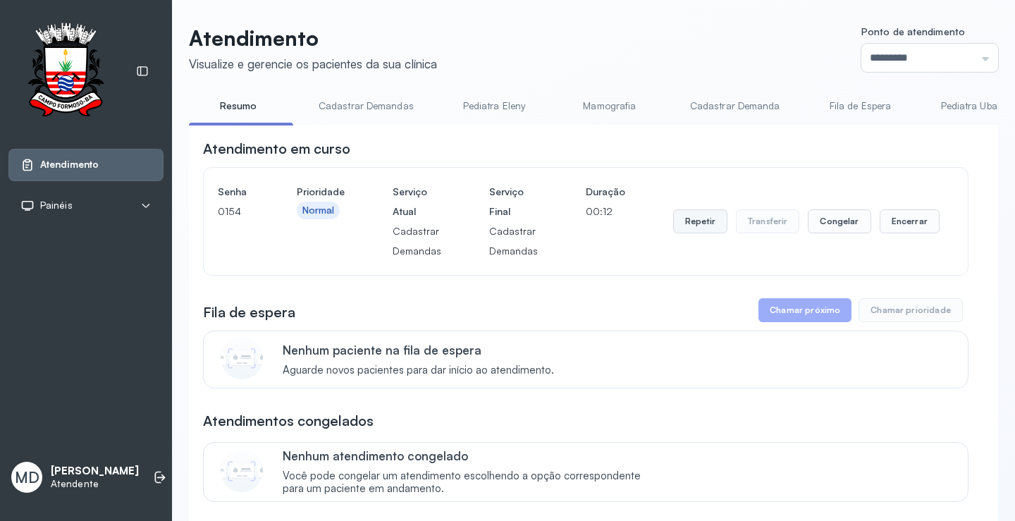
click at [704, 226] on button "Repetir" at bounding box center [700, 221] width 54 height 24
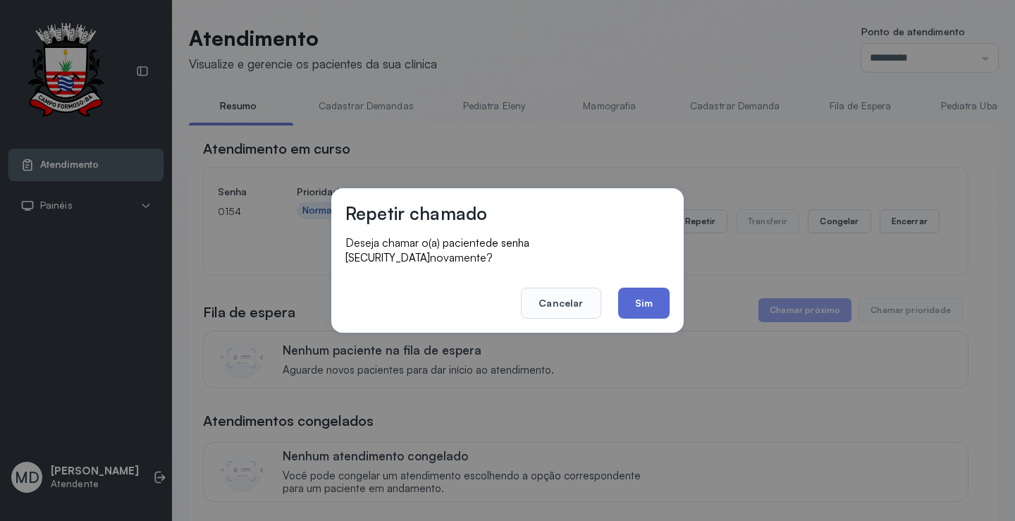
click at [641, 296] on button "Sim" at bounding box center [643, 303] width 51 height 31
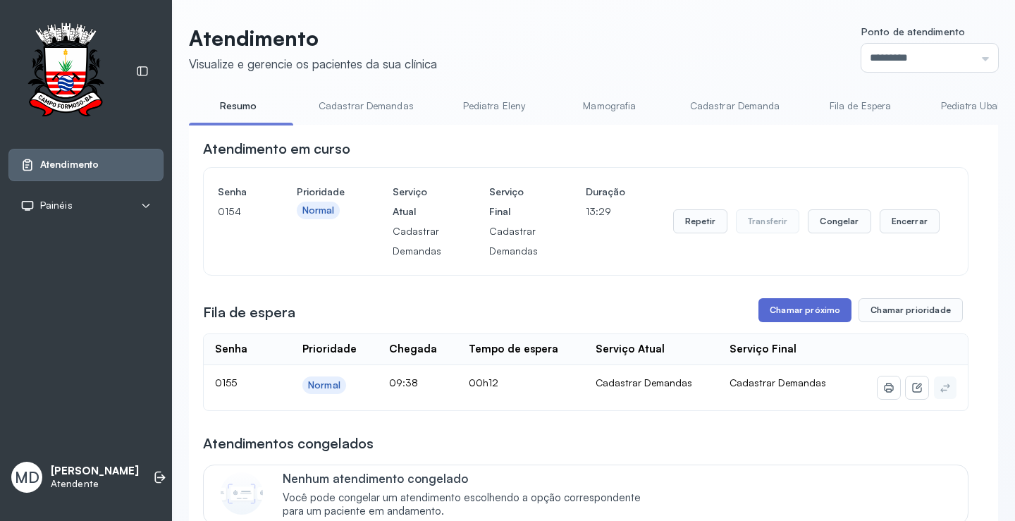
click at [808, 309] on button "Chamar próximo" at bounding box center [805, 310] width 93 height 24
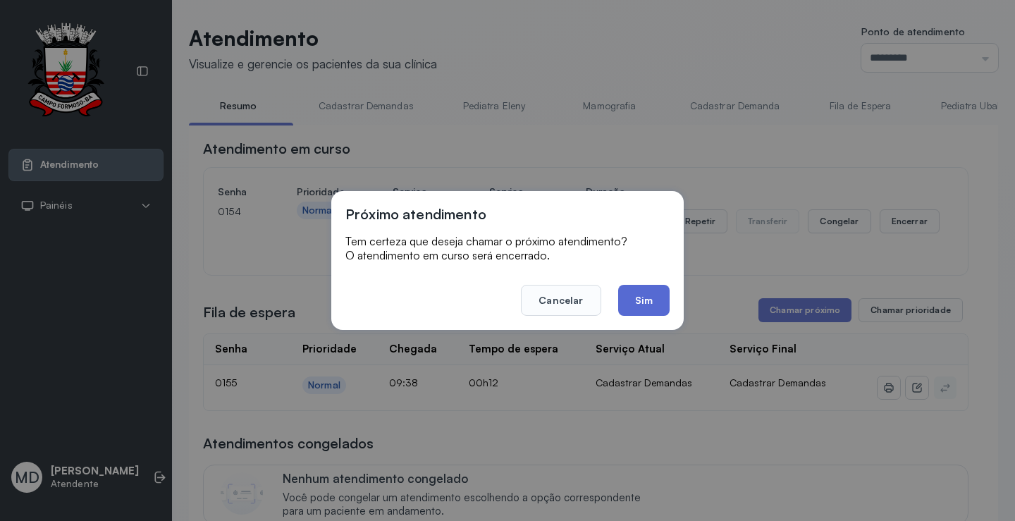
click at [641, 292] on button "Sim" at bounding box center [643, 300] width 51 height 31
